Goal: Find specific page/section: Find specific page/section

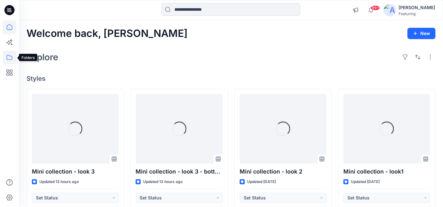
click at [10, 55] on icon at bounding box center [10, 58] width 14 height 14
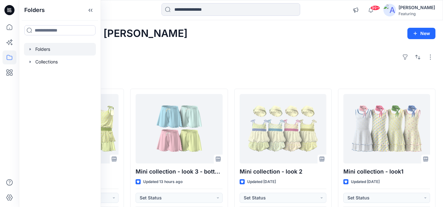
click at [51, 49] on div at bounding box center [60, 49] width 72 height 13
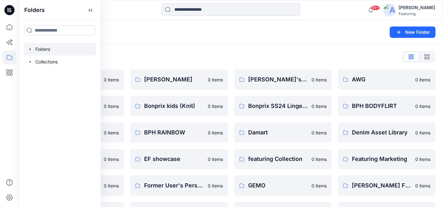
click at [125, 32] on div "Folders" at bounding box center [207, 32] width 360 height 9
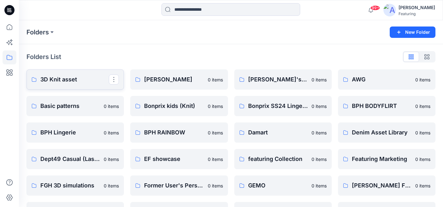
click at [56, 73] on link "3D Knit asset" at bounding box center [76, 79] width 98 height 20
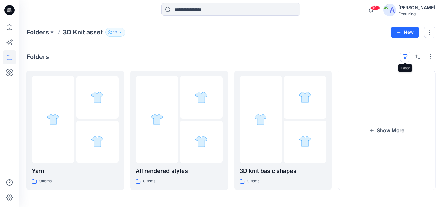
click at [407, 56] on button "button" at bounding box center [406, 57] width 10 height 10
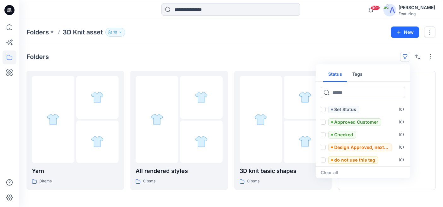
click at [360, 75] on button "Tags" at bounding box center [358, 74] width 21 height 15
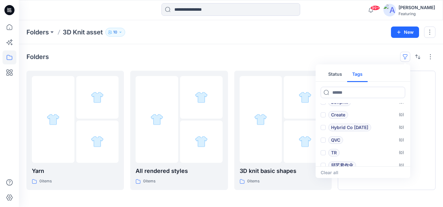
scroll to position [49, 0]
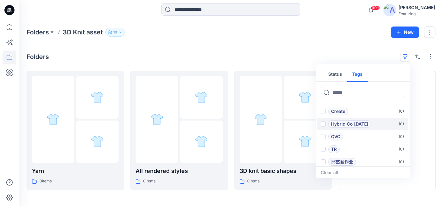
click at [338, 124] on p "Hybrid Co [DATE]" at bounding box center [349, 124] width 37 height 8
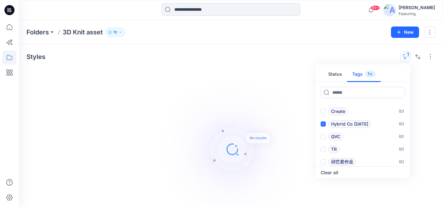
click at [282, 78] on img at bounding box center [231, 150] width 158 height 158
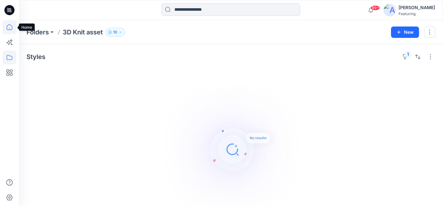
click at [7, 27] on icon at bounding box center [10, 27] width 6 height 6
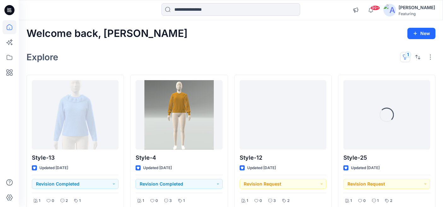
click at [406, 58] on button "1" at bounding box center [406, 57] width 10 height 10
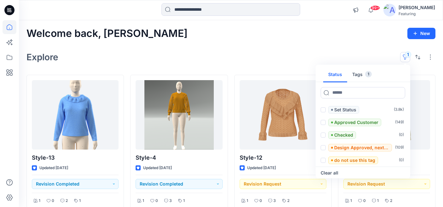
click at [361, 76] on button "Tags 1" at bounding box center [363, 74] width 30 height 15
